Goal: Task Accomplishment & Management: Manage account settings

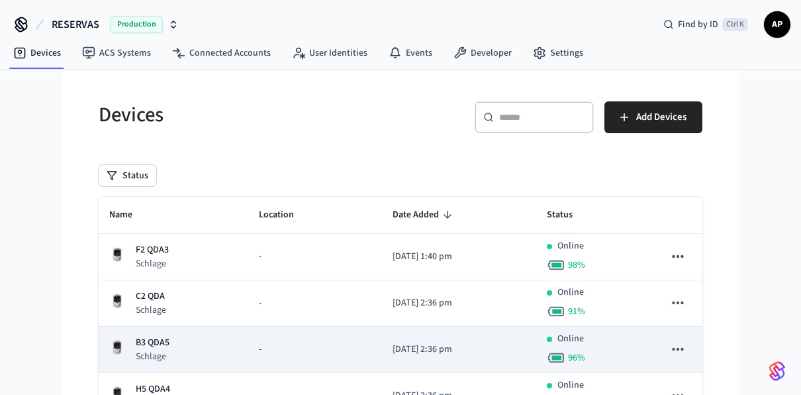
click at [150, 345] on p "B3 QDA5" at bounding box center [153, 343] width 34 height 14
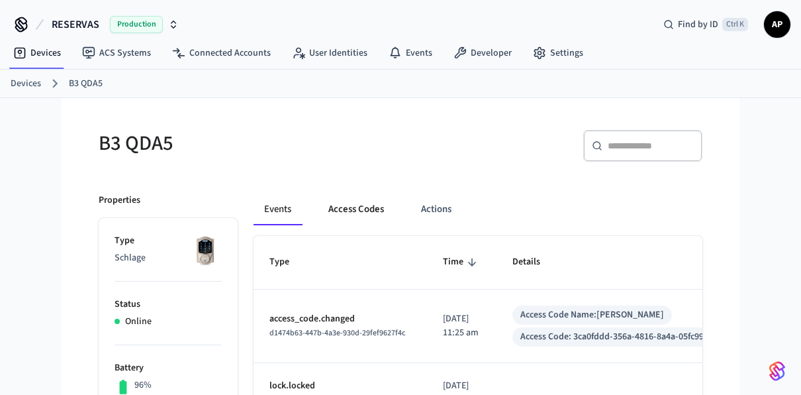
click at [364, 209] on button "Access Codes" at bounding box center [356, 209] width 77 height 32
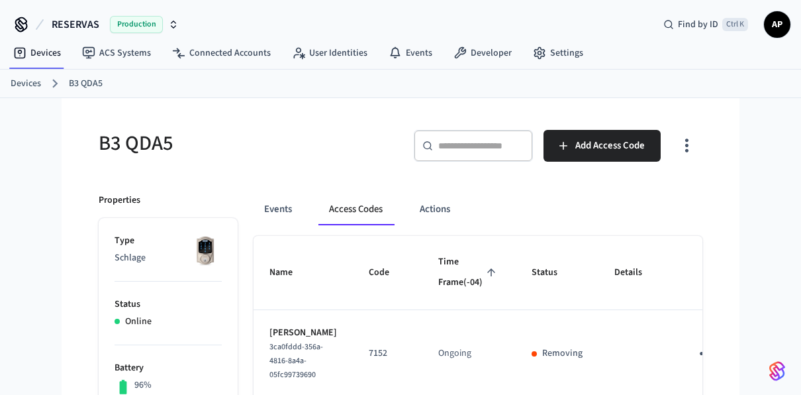
click at [696, 363] on icon "sticky table" at bounding box center [706, 353] width 21 height 21
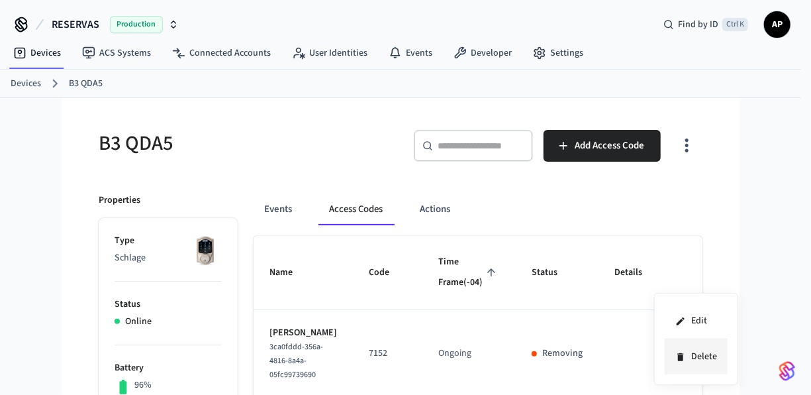
click at [687, 350] on li "Delete" at bounding box center [696, 356] width 63 height 35
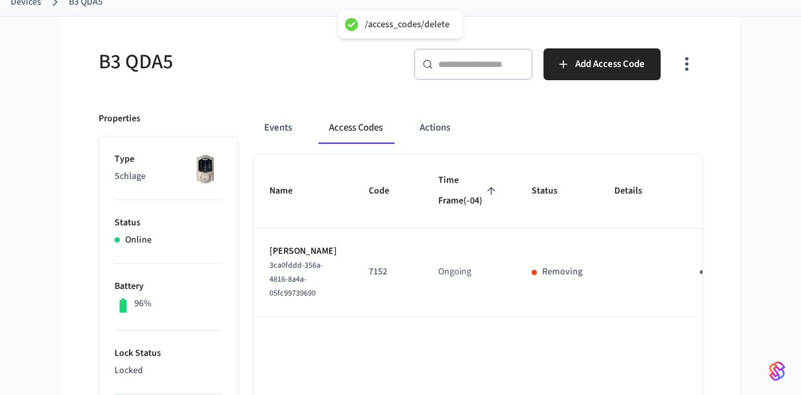
scroll to position [82, 0]
click at [288, 123] on button "Events" at bounding box center [278, 127] width 49 height 32
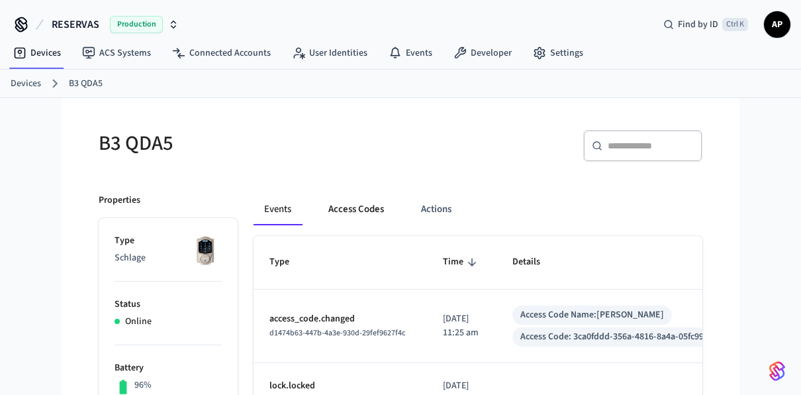
click at [358, 215] on button "Access Codes" at bounding box center [356, 209] width 77 height 32
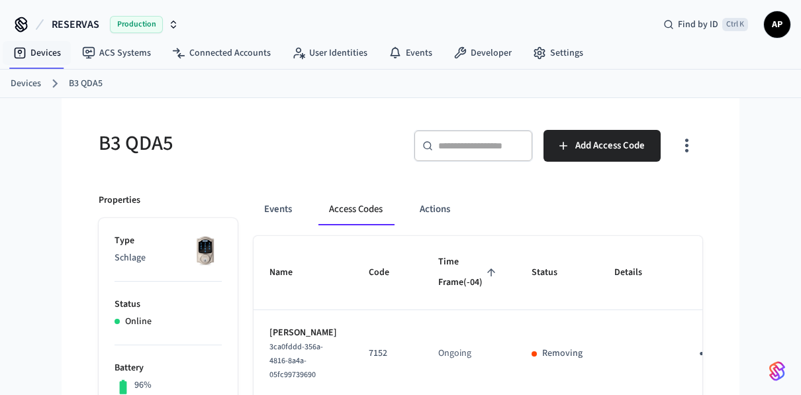
click at [45, 64] on nav "Devices ACS Systems Connected Accounts User Identities Events Developer Settings" at bounding box center [298, 53] width 591 height 30
click at [30, 81] on link "Devices" at bounding box center [26, 84] width 30 height 14
